Goal: Information Seeking & Learning: Learn about a topic

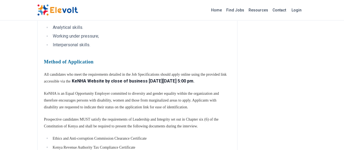
scroll to position [299, 0]
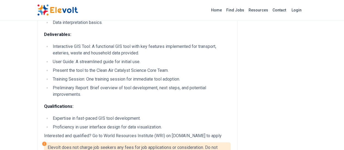
scroll to position [136, 0]
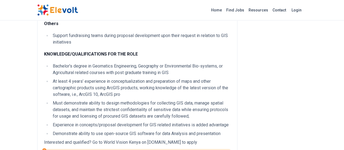
scroll to position [299, 0]
